Goal: Transaction & Acquisition: Purchase product/service

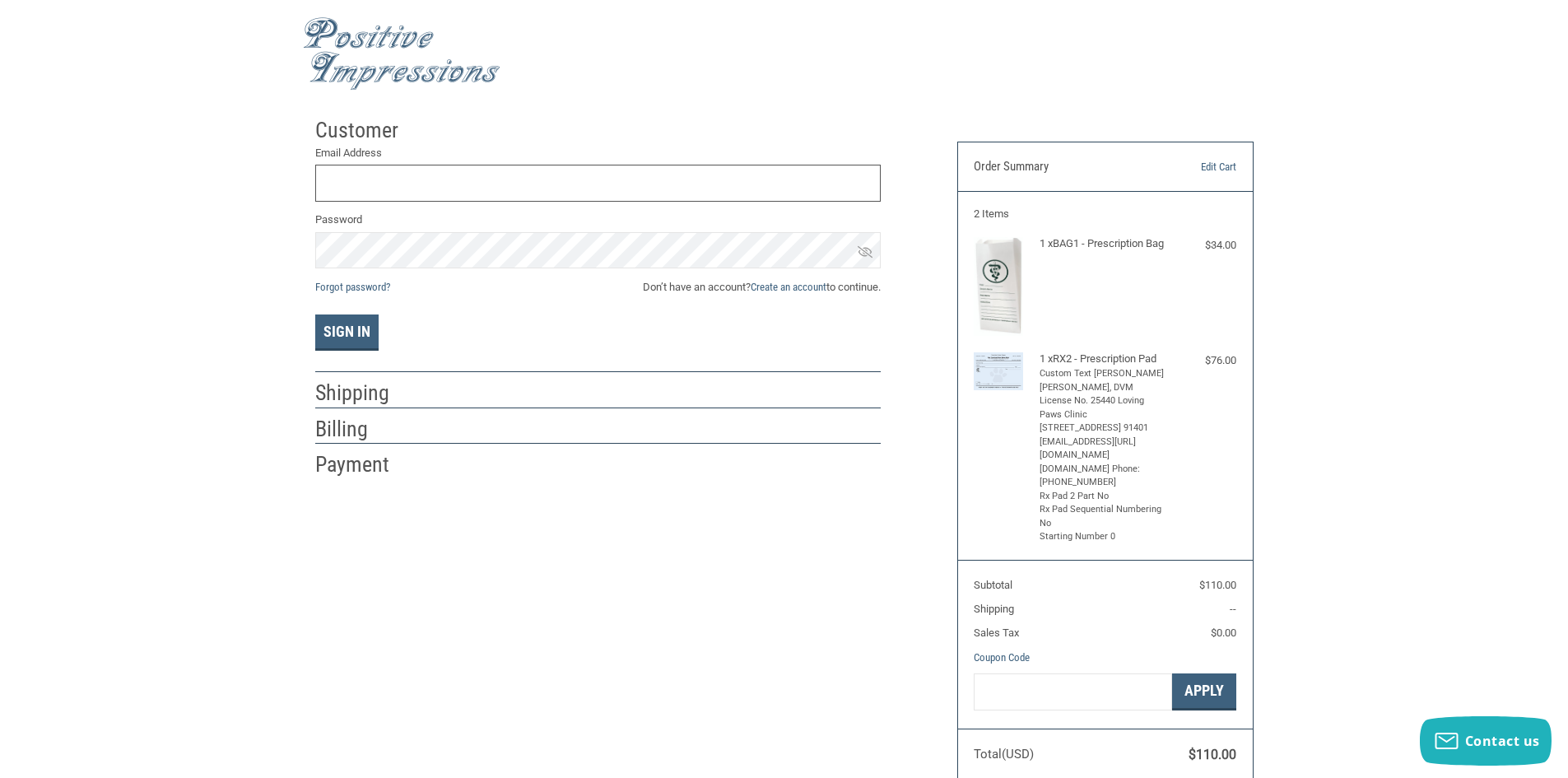
scroll to position [3, 0]
click at [807, 285] on link "Create an account" at bounding box center [788, 286] width 75 height 13
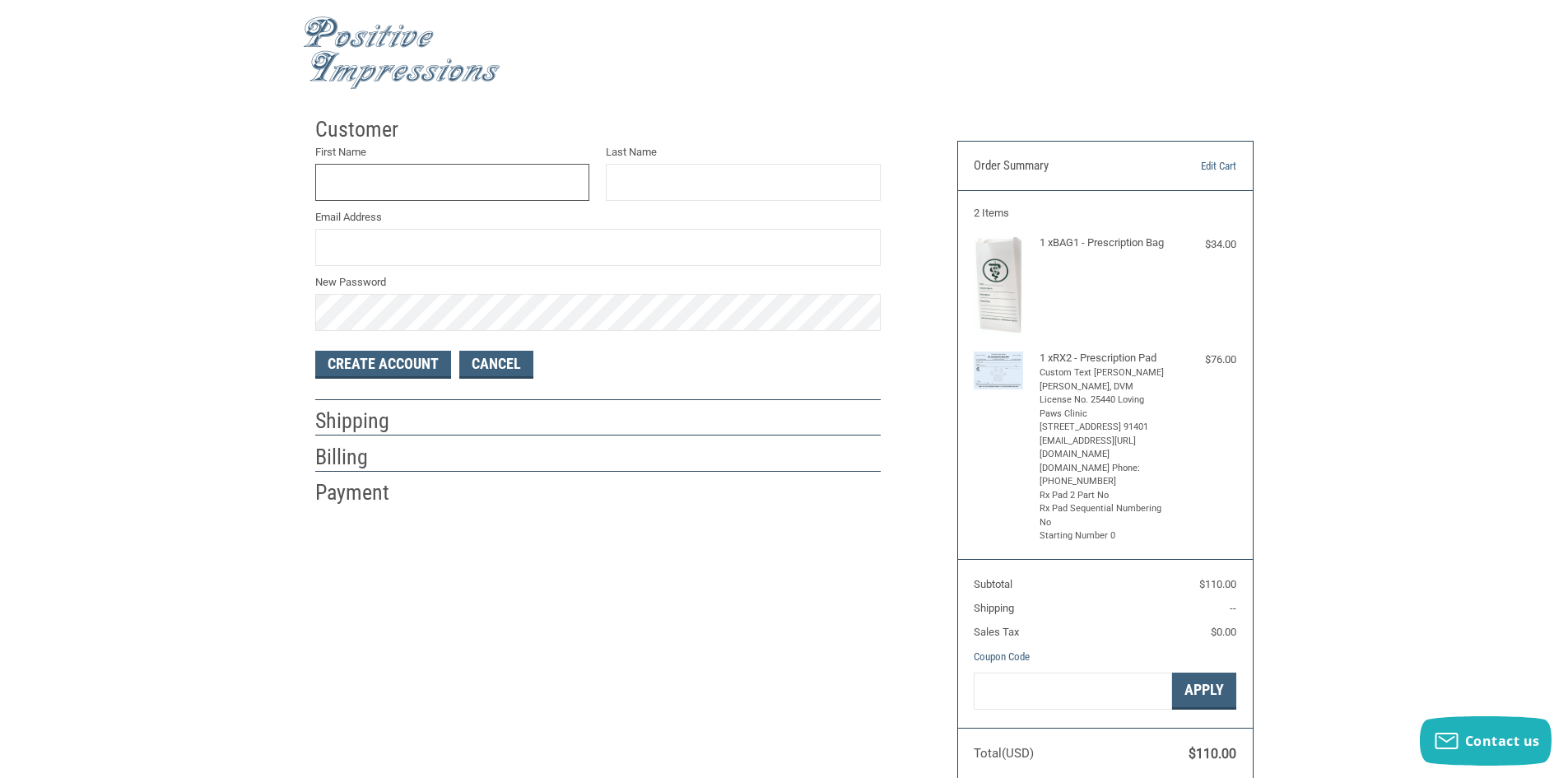
click at [443, 177] on input "First Name" at bounding box center [453, 182] width 275 height 37
type input "[PERSON_NAME]"
click at [657, 189] on input "Last Name" at bounding box center [743, 182] width 275 height 37
type input "[PERSON_NAME]"
click at [420, 246] on input "Email Address" at bounding box center [598, 248] width 565 height 37
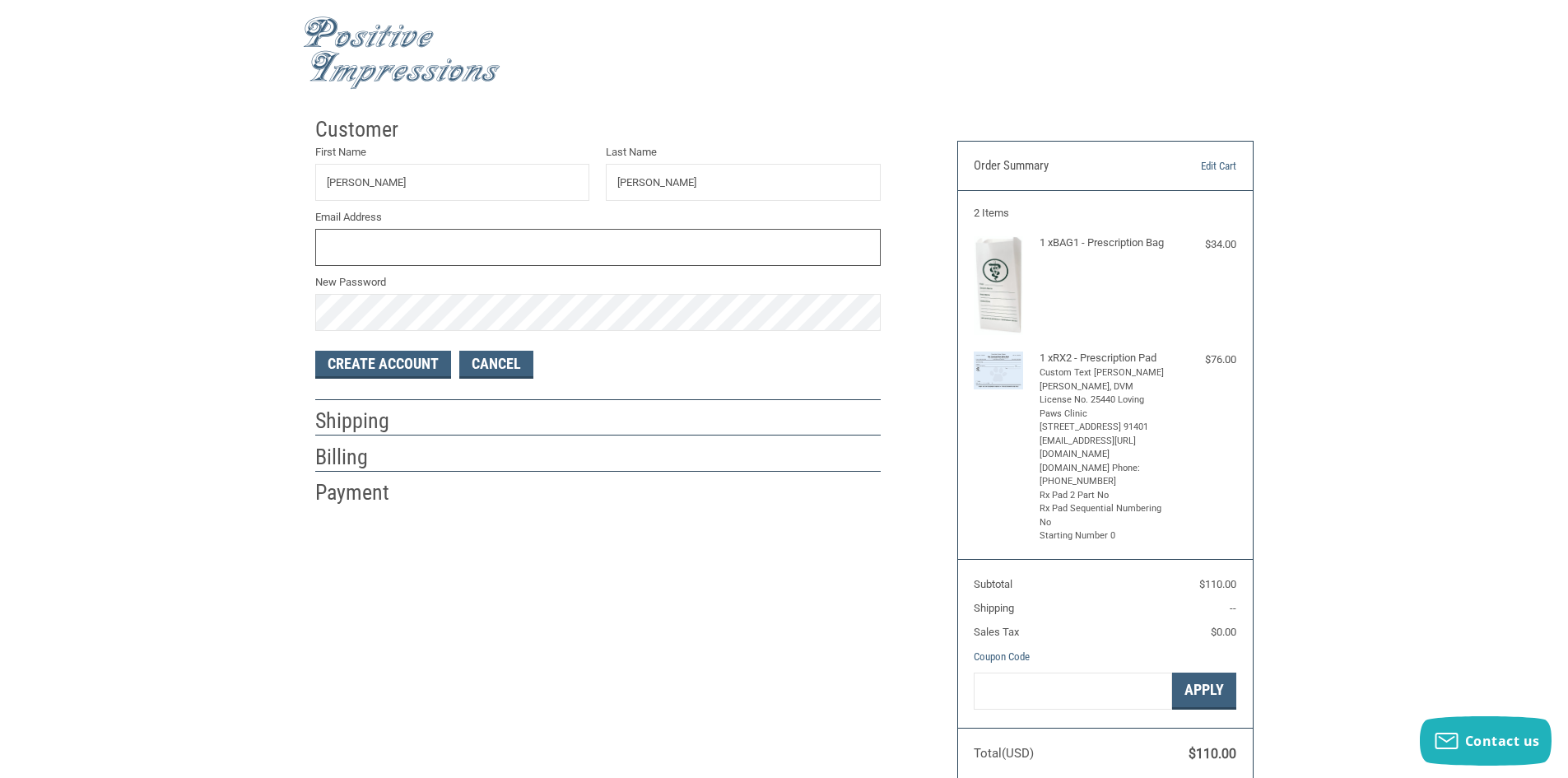
type input "L"
type input "T"
type input "[EMAIL_ADDRESS][DOMAIN_NAME]"
click at [409, 358] on button "Create Account" at bounding box center [383, 365] width 136 height 28
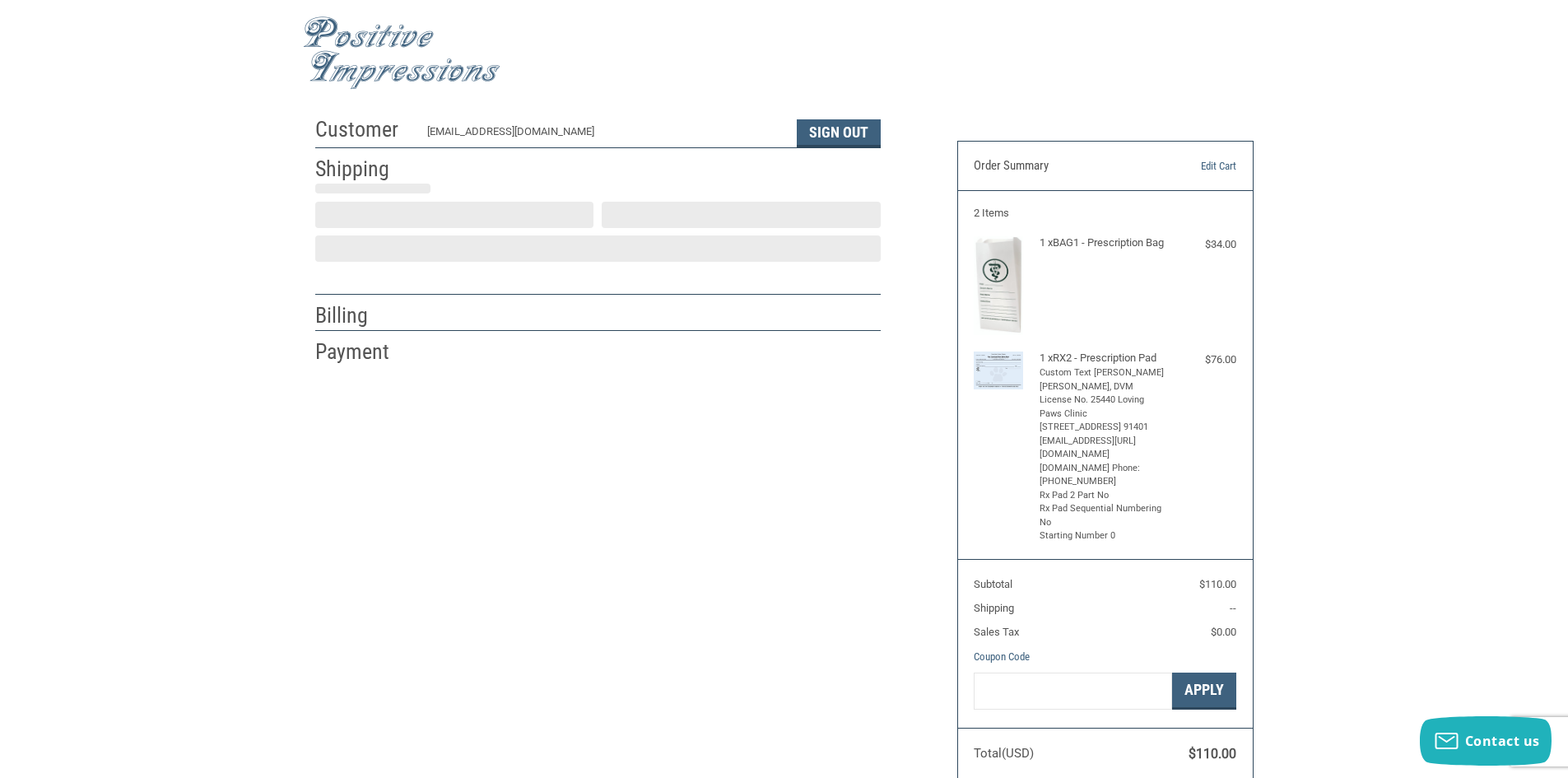
select select "US"
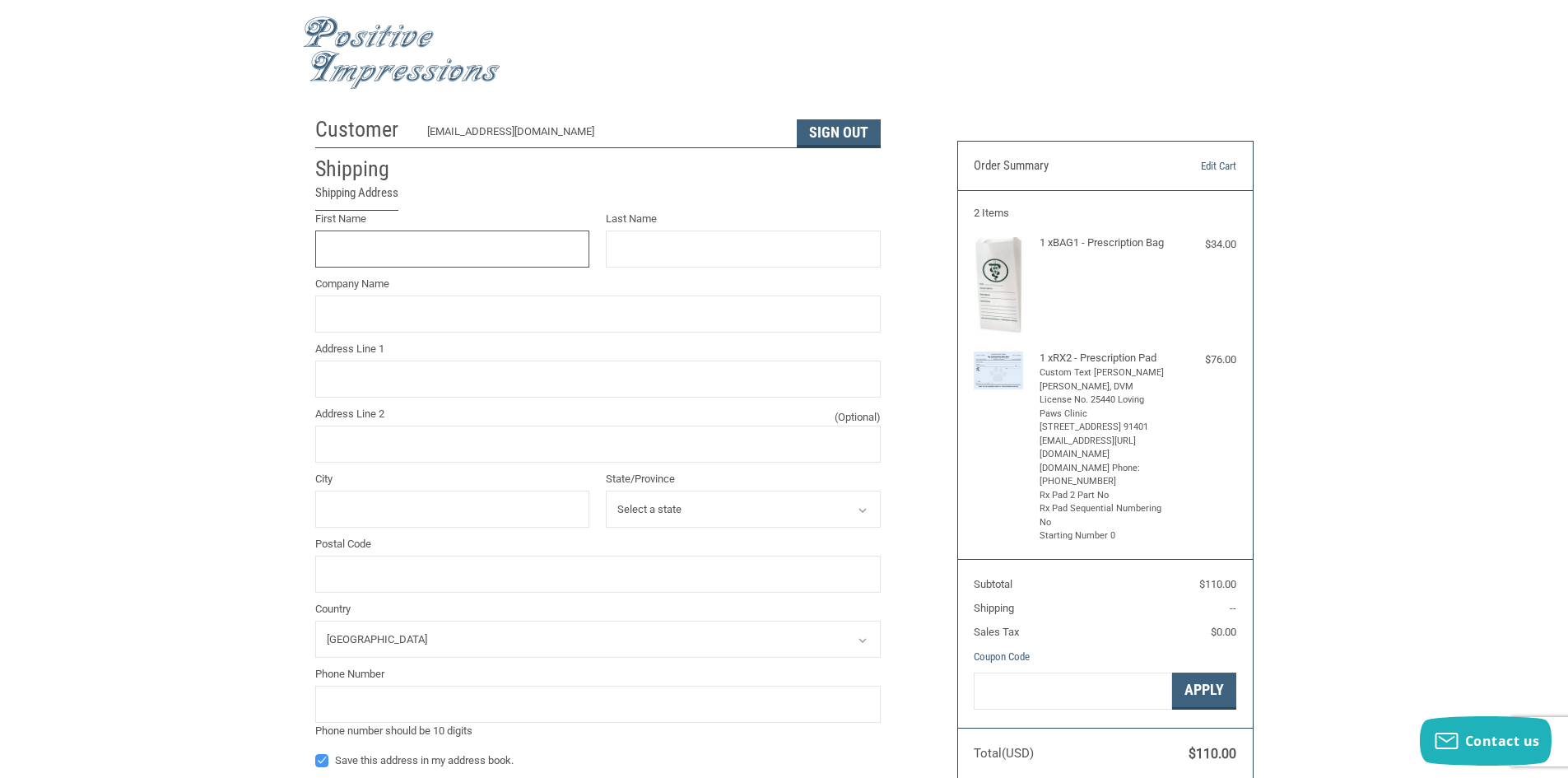
scroll to position [0, 0]
type input "[PERSON_NAME]"
type input "Loving Paws Inc"
type input "[STREET_ADDRESS]"
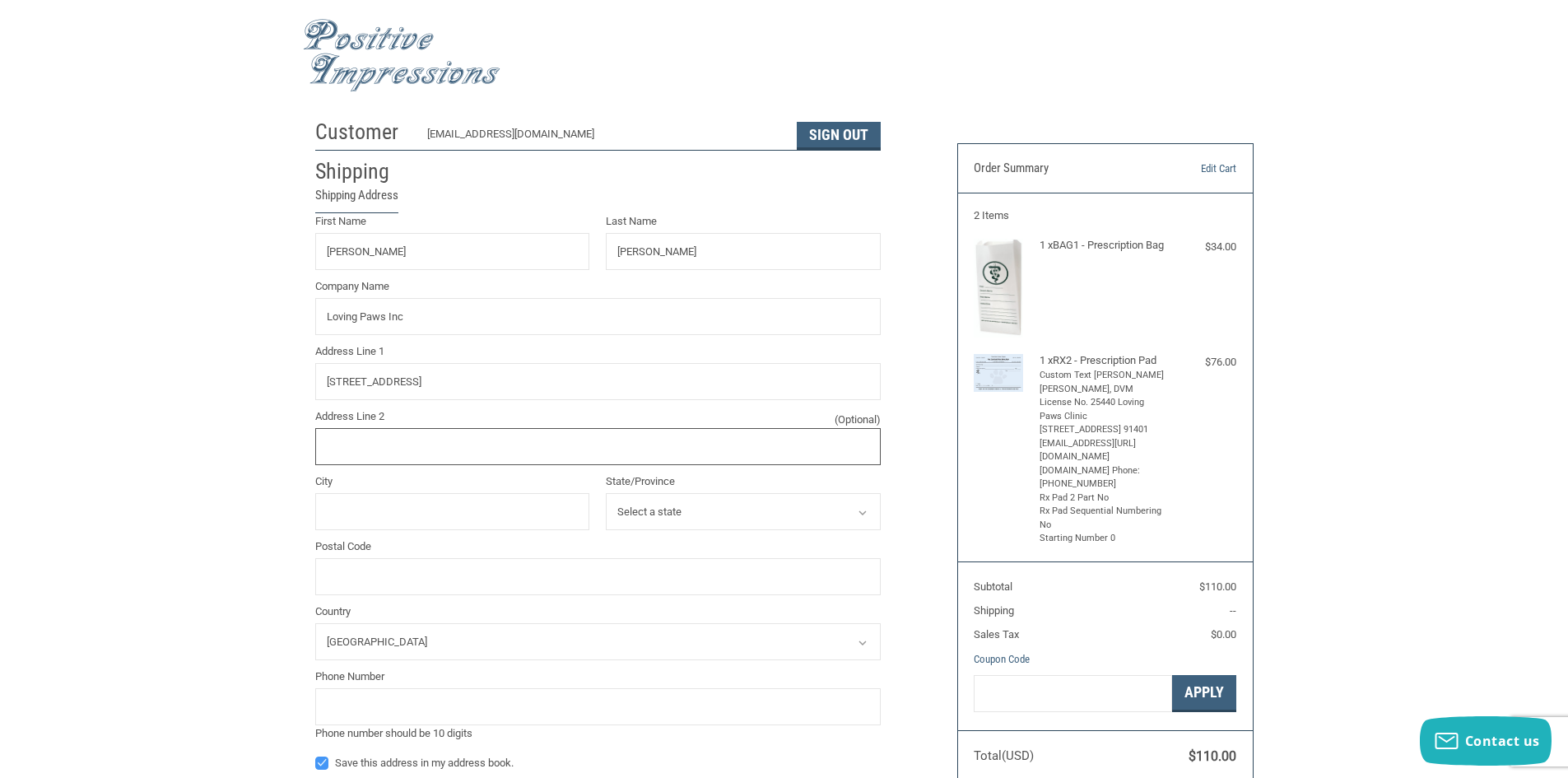
type input "Unit A"
type input "[PERSON_NAME] Hills"
select select "CA"
type input "91331"
type input "2036688736"
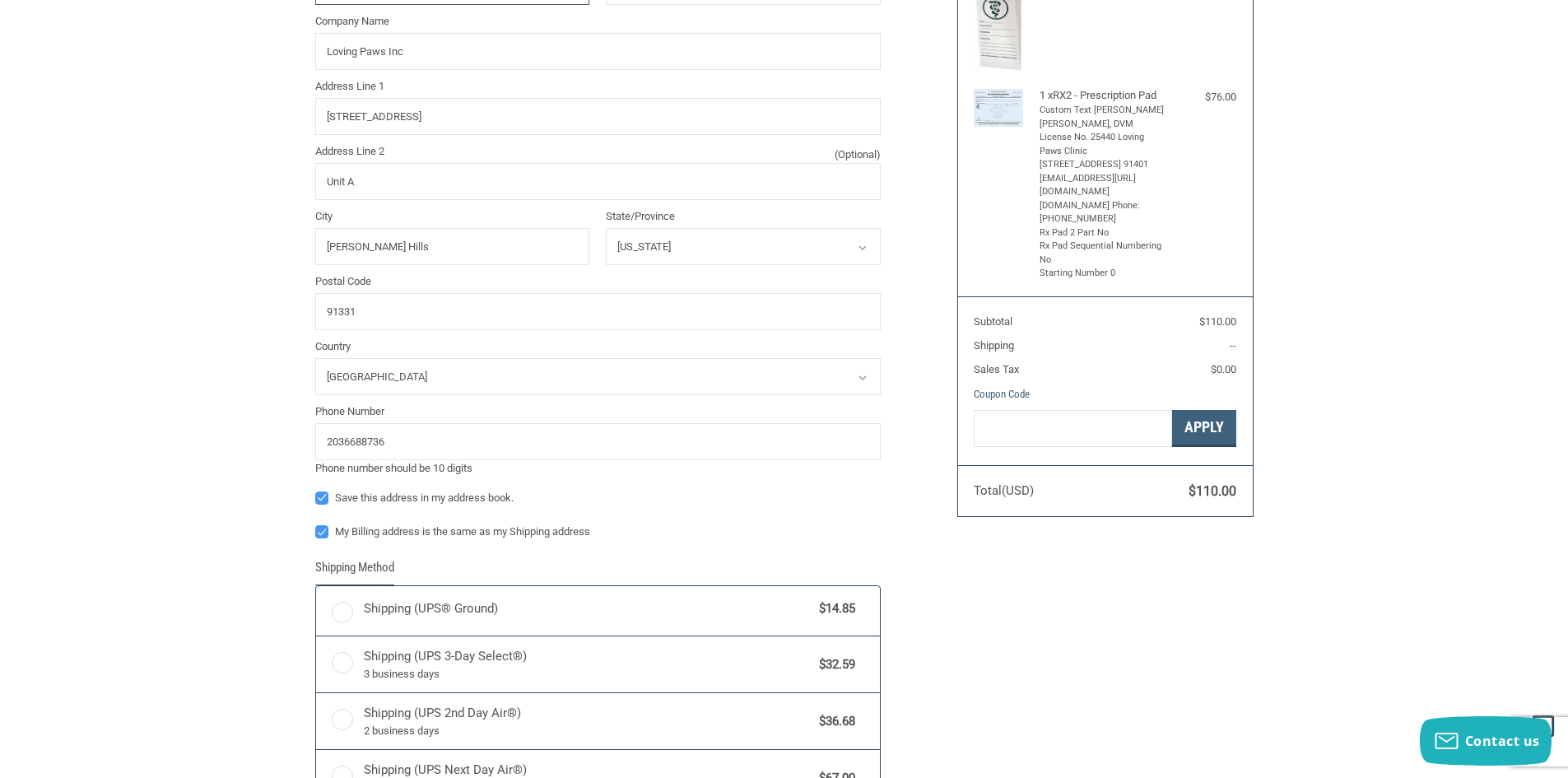
radio input "true"
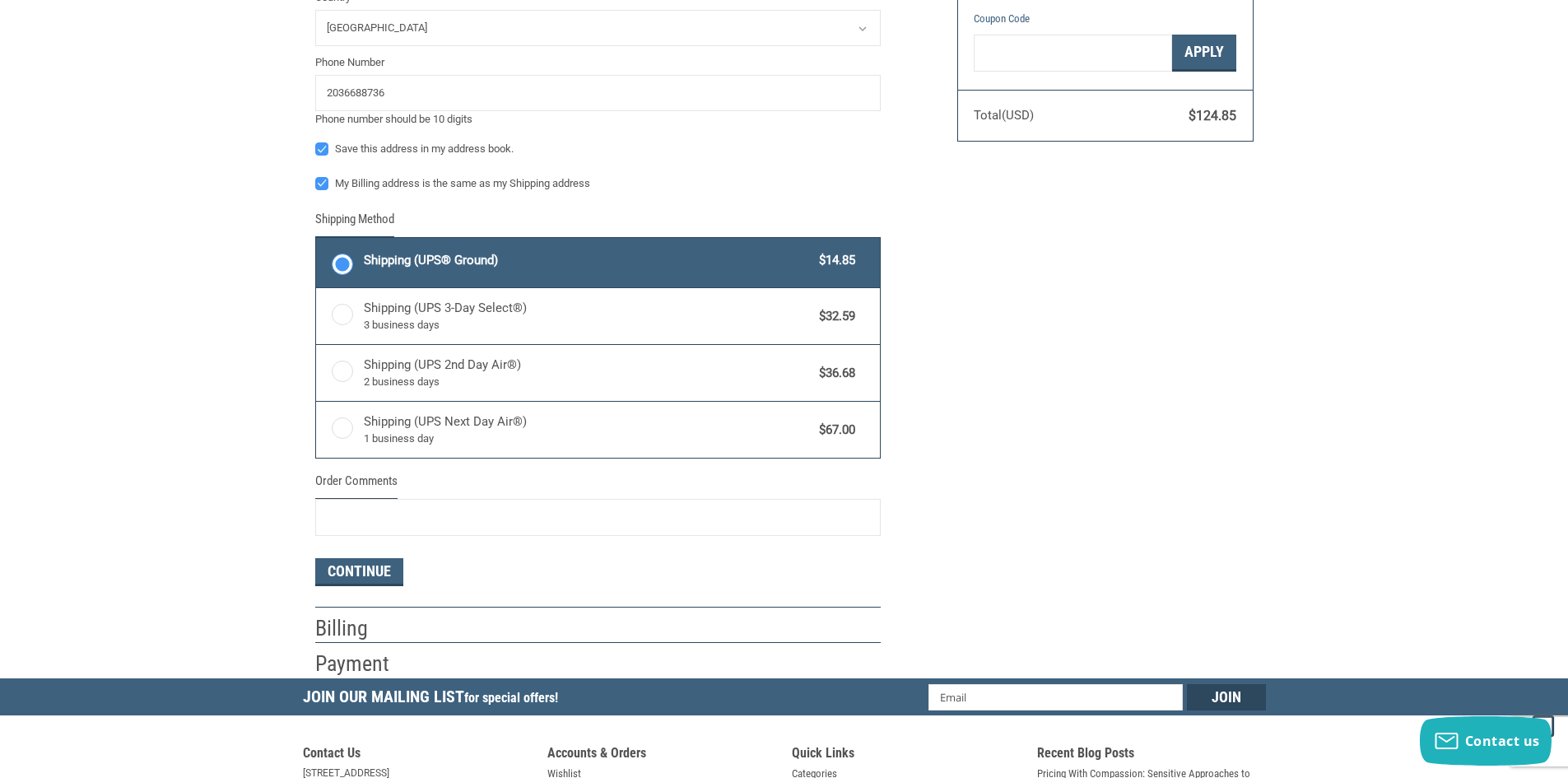
scroll to position [669, 0]
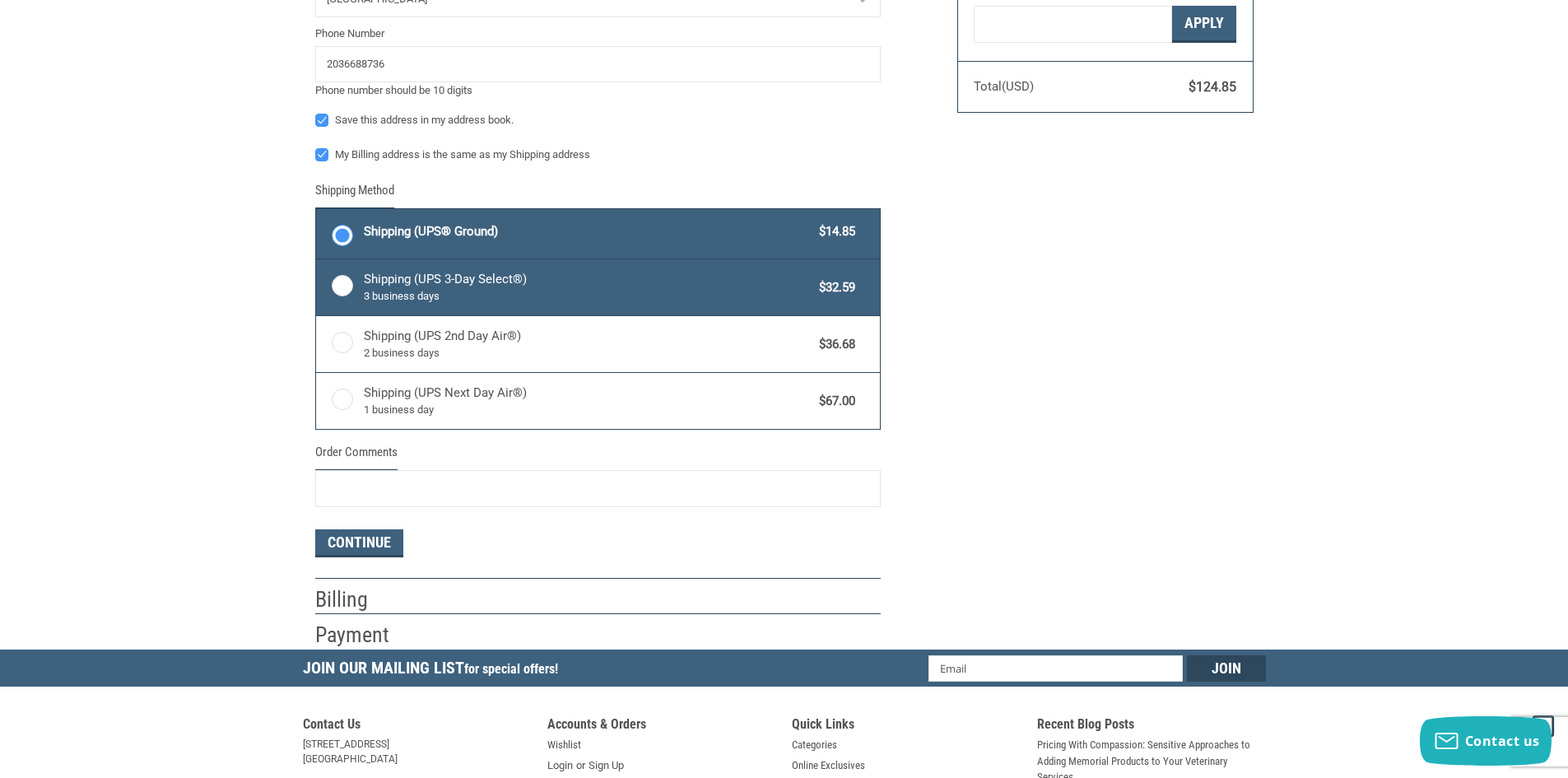
click at [342, 277] on label "Shipping (UPS 3-Day Select®) 3 business days $32.59" at bounding box center [598, 287] width 564 height 56
click at [317, 262] on input "Shipping (UPS 3-Day Select®) 3 business days $32.59" at bounding box center [317, 261] width 1 height 1
radio input "true"
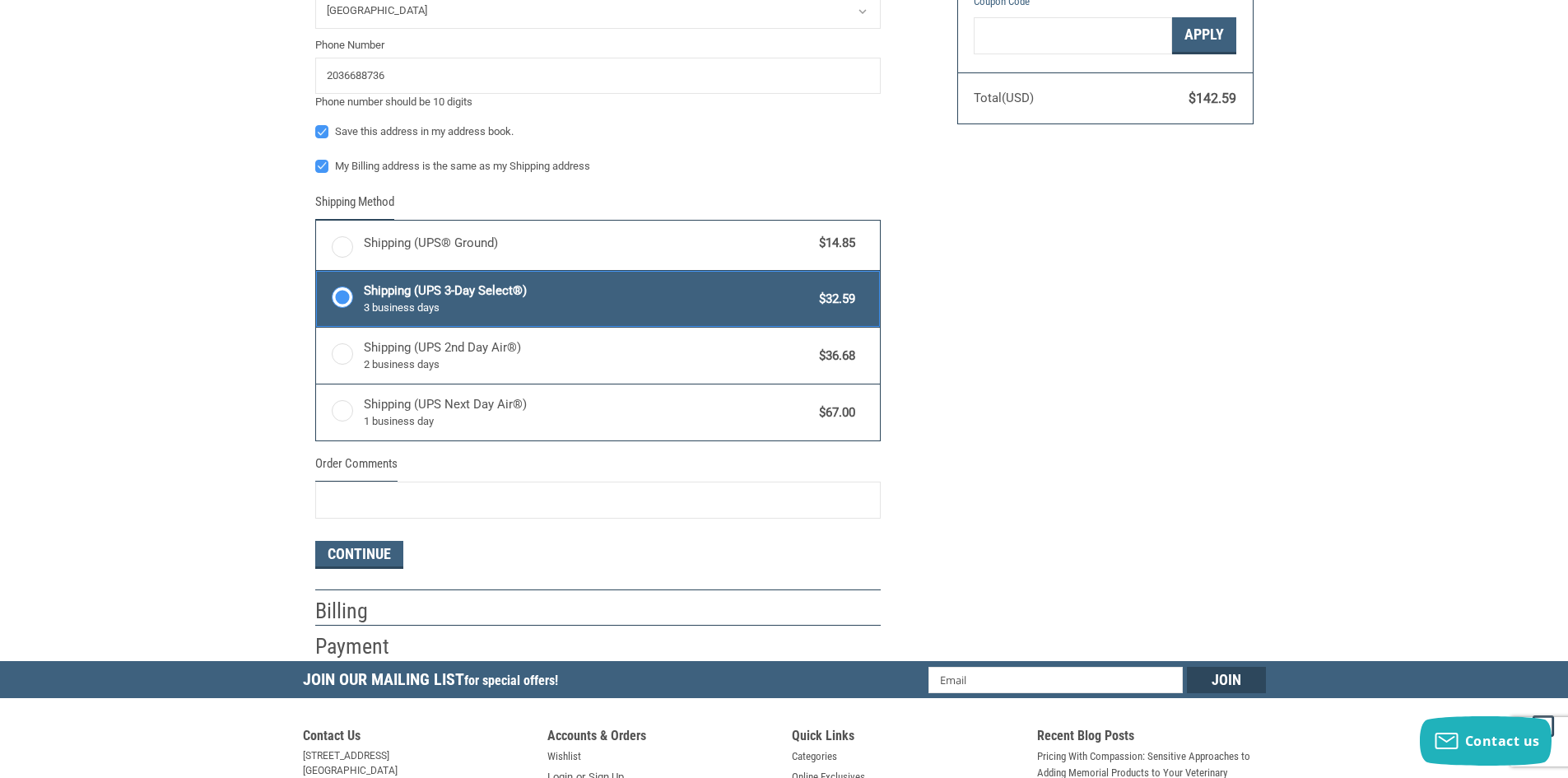
scroll to position [678, 0]
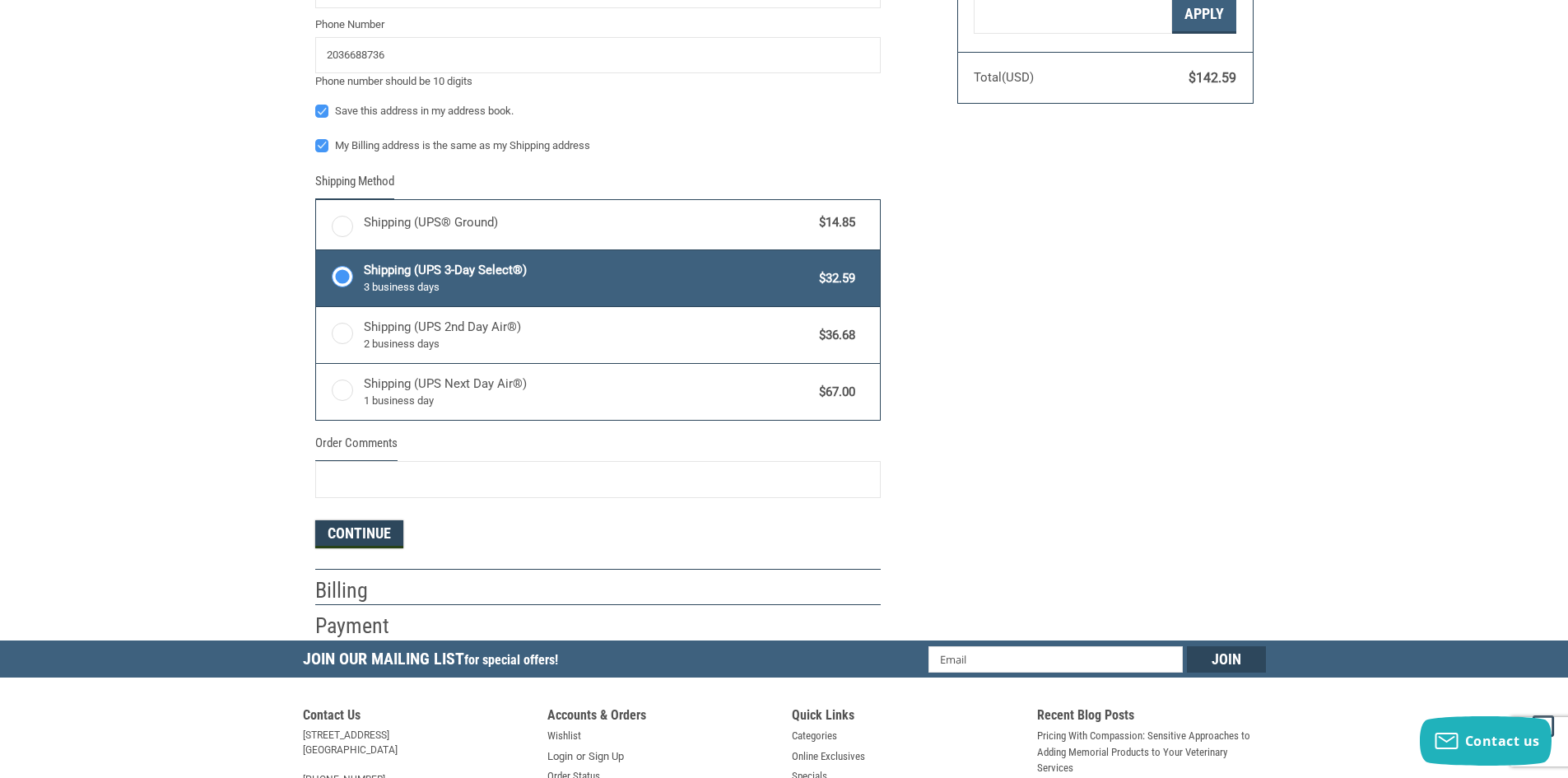
click at [358, 532] on button "Continue" at bounding box center [360, 534] width 88 height 28
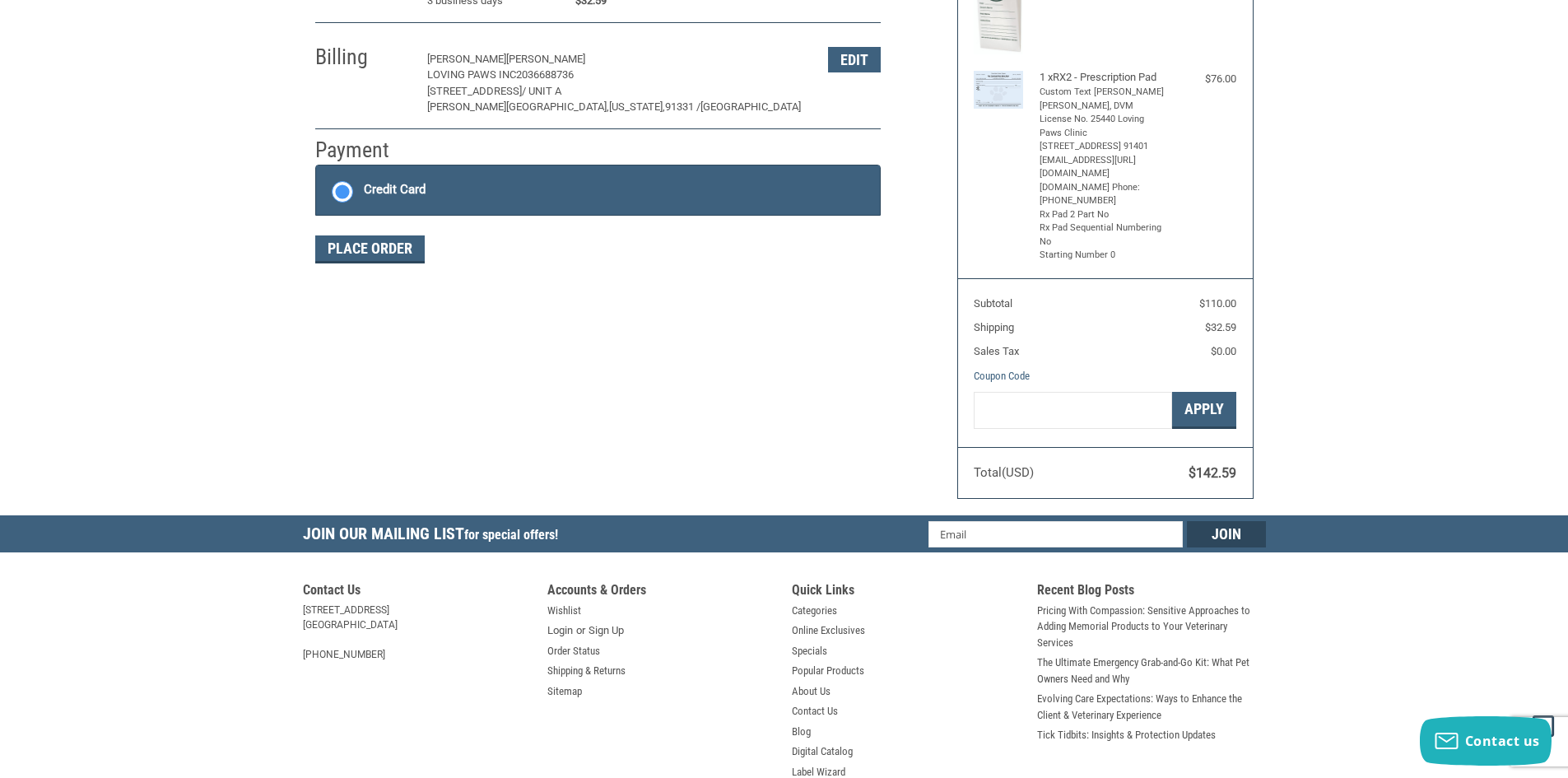
scroll to position [268, 0]
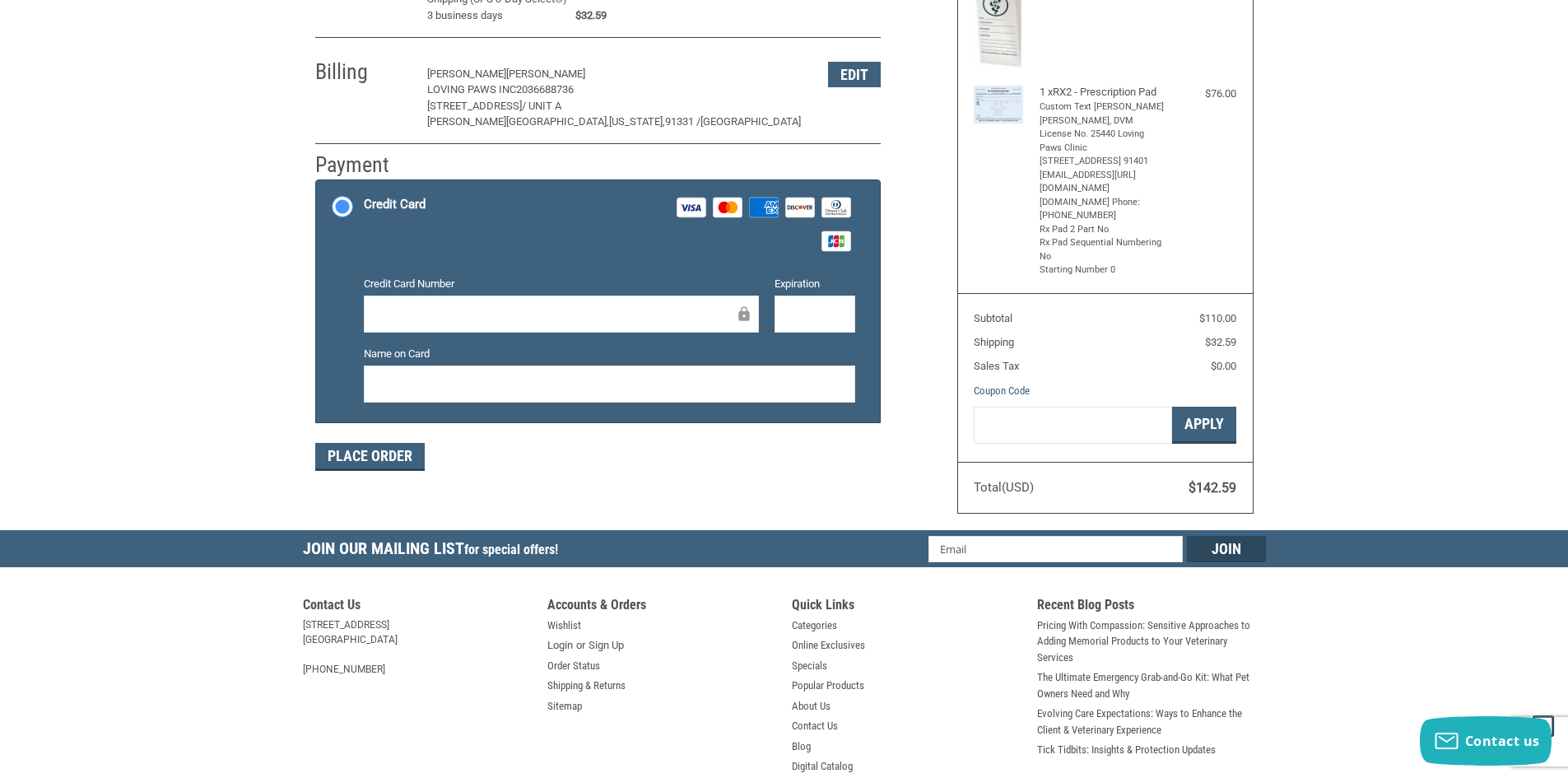
click at [544, 297] on div at bounding box center [561, 315] width 395 height 37
click at [698, 209] on icon at bounding box center [691, 208] width 21 height 7
click at [317, 182] on input "Credit Card Visa Master Amex Discover Diners Club JCB" at bounding box center [317, 182] width 1 height 1
click at [698, 209] on icon at bounding box center [691, 208] width 21 height 7
click at [317, 182] on input "Credit Card Visa Master Amex Discover Diners Club JCB" at bounding box center [317, 182] width 1 height 1
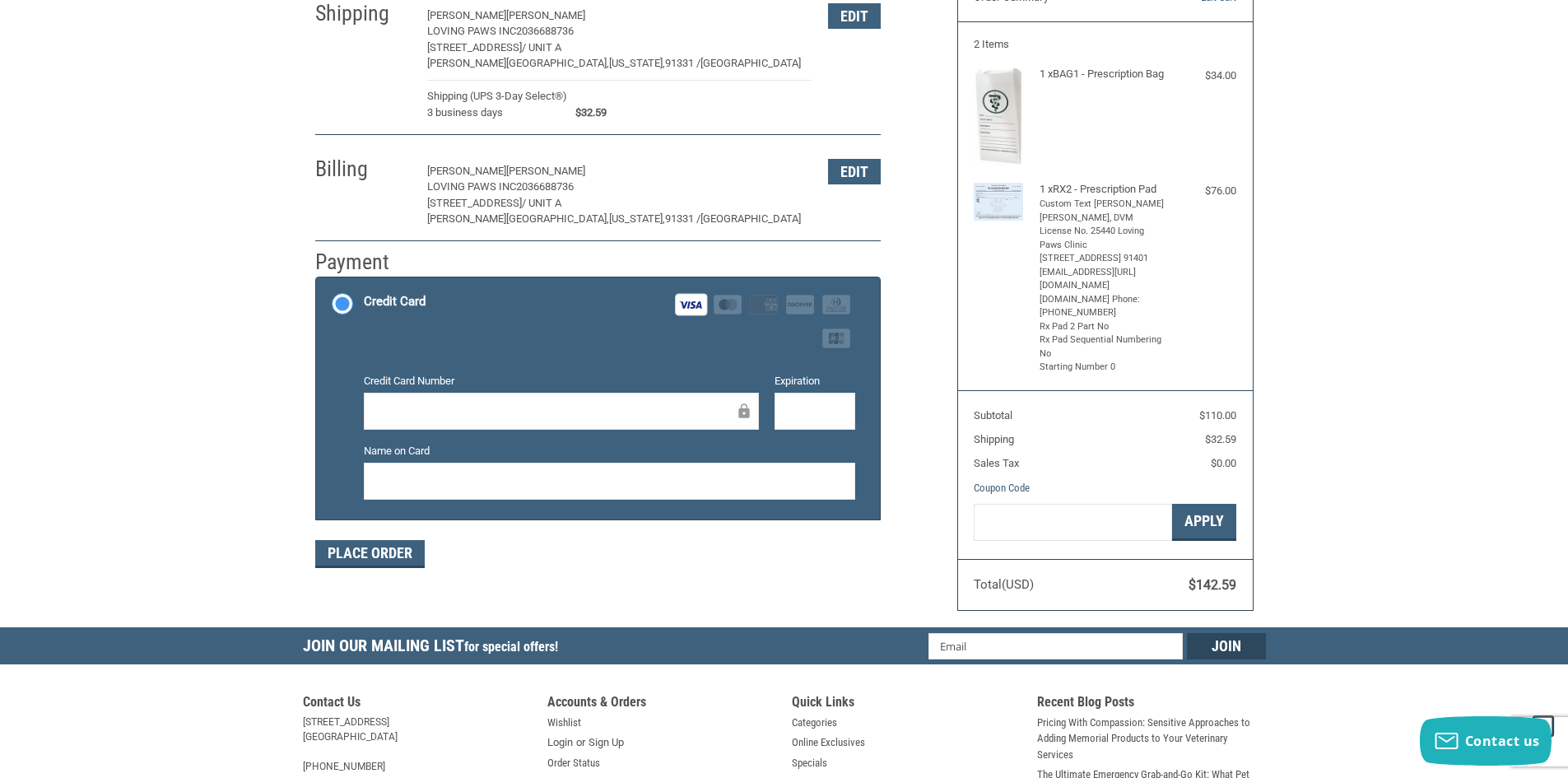
scroll to position [198, 0]
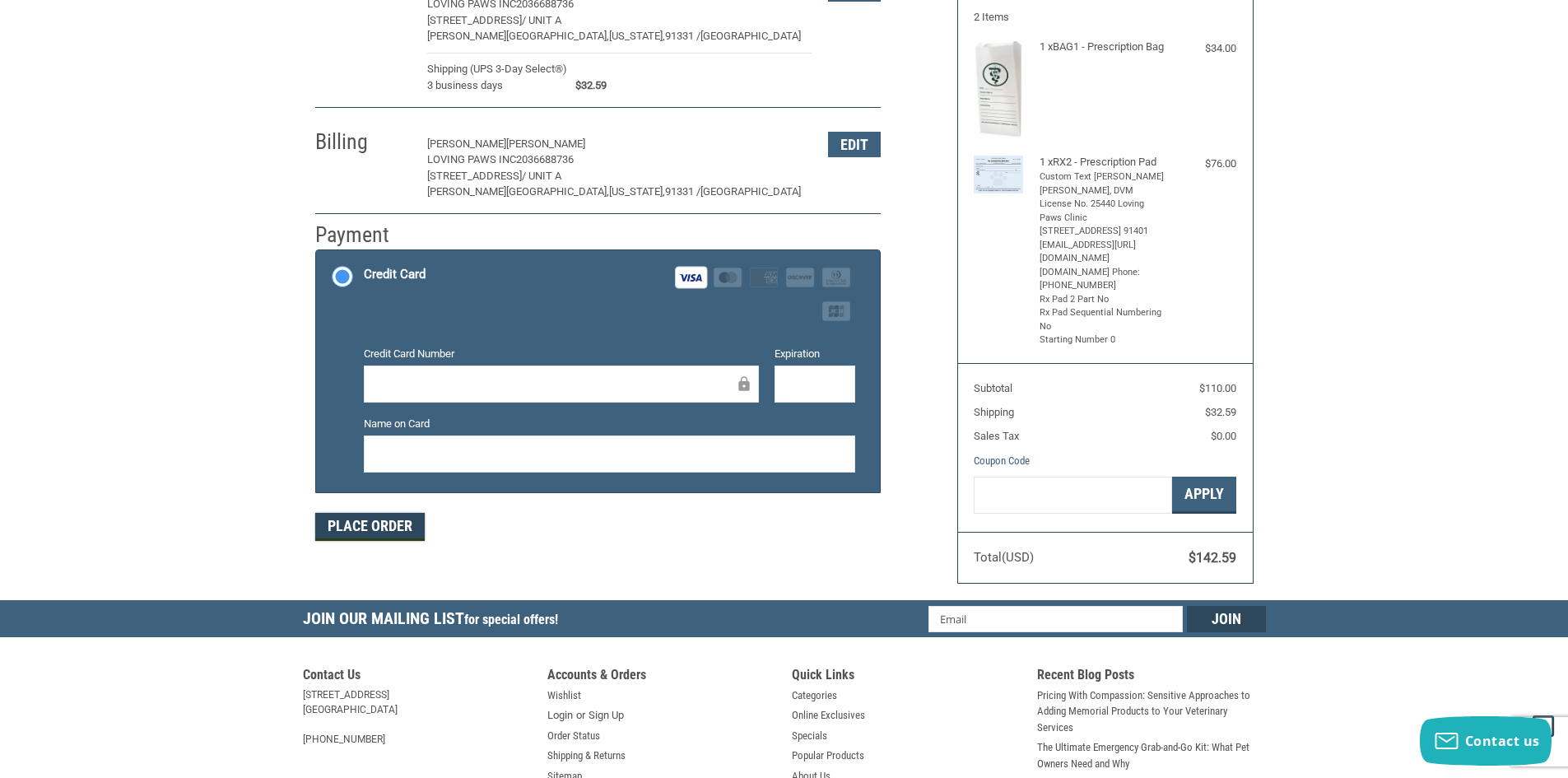
click at [391, 524] on button "Place Order" at bounding box center [370, 526] width 110 height 28
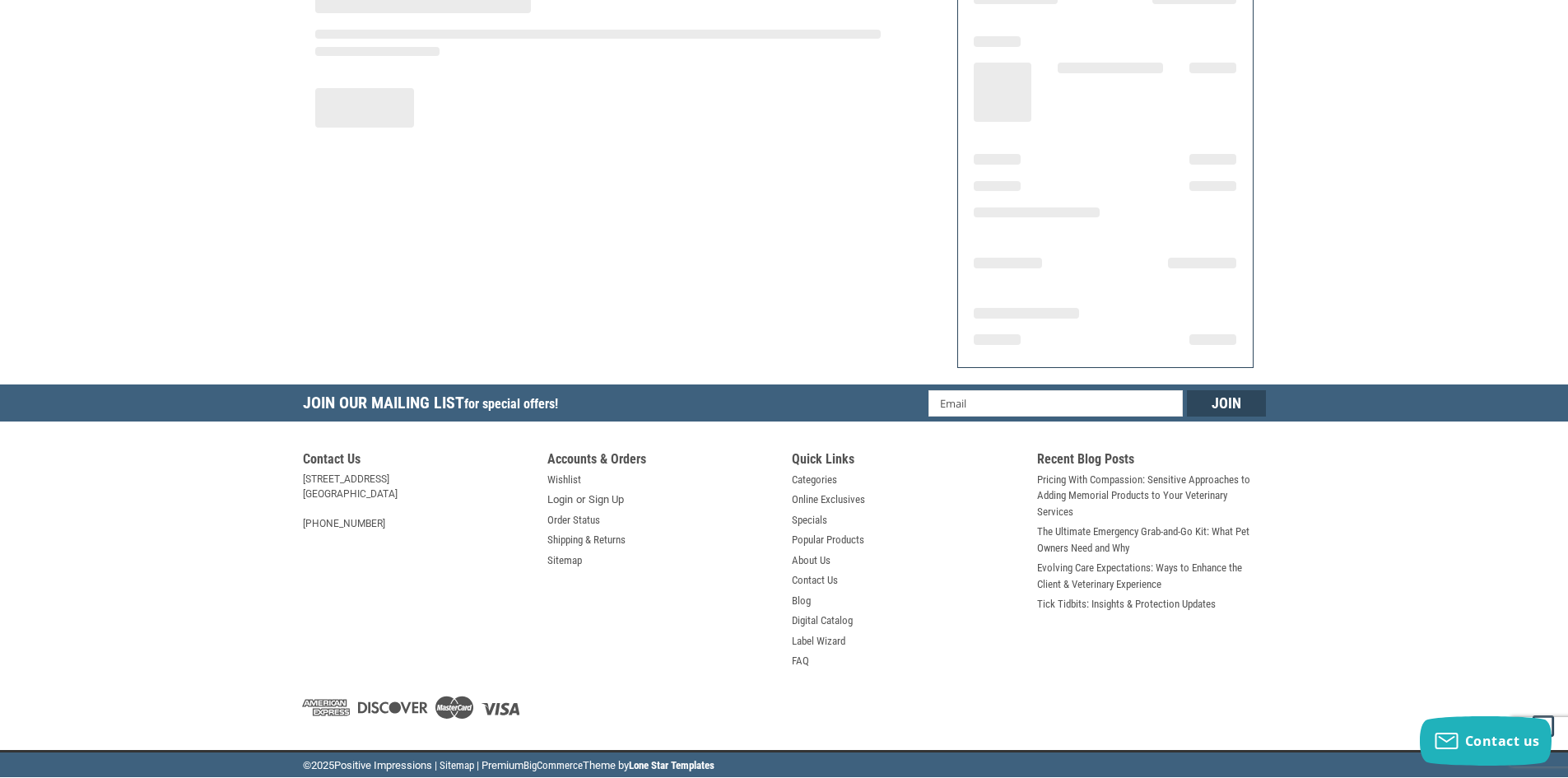
scroll to position [170, 0]
